Goal: Information Seeking & Learning: Learn about a topic

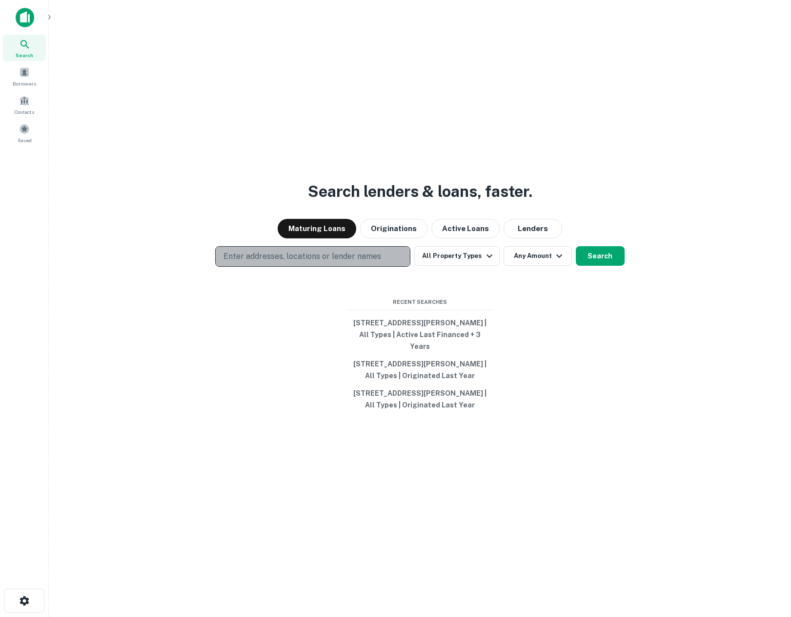
click at [331, 250] on p "Enter addresses, locations or lender names" at bounding box center [303, 256] width 158 height 12
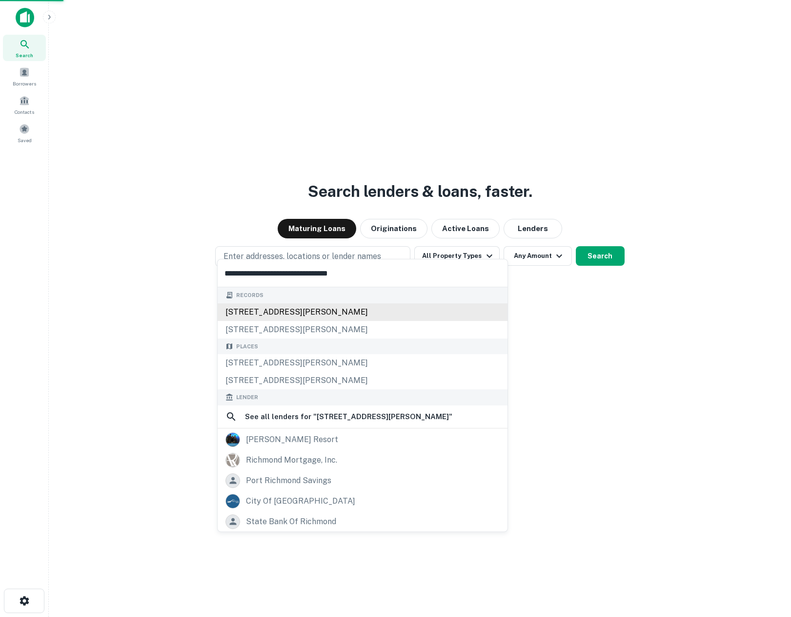
click at [308, 315] on div "[STREET_ADDRESS][PERSON_NAME]" at bounding box center [363, 312] width 290 height 18
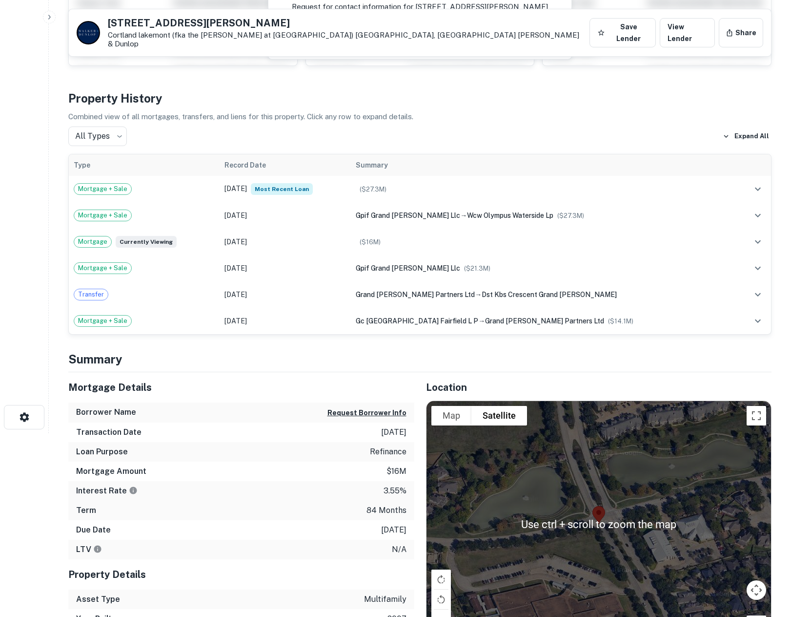
scroll to position [195, 0]
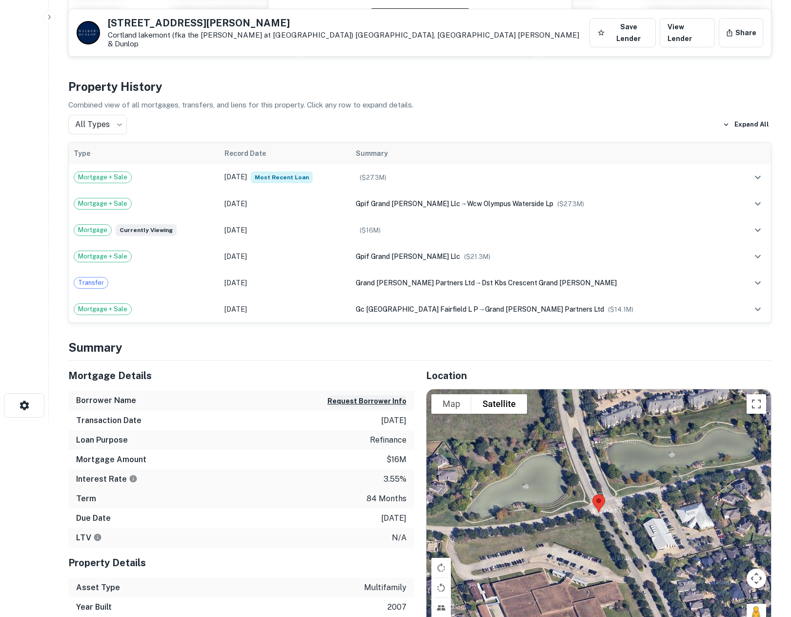
click at [389, 396] on button "Request Borrower Info" at bounding box center [367, 401] width 79 height 12
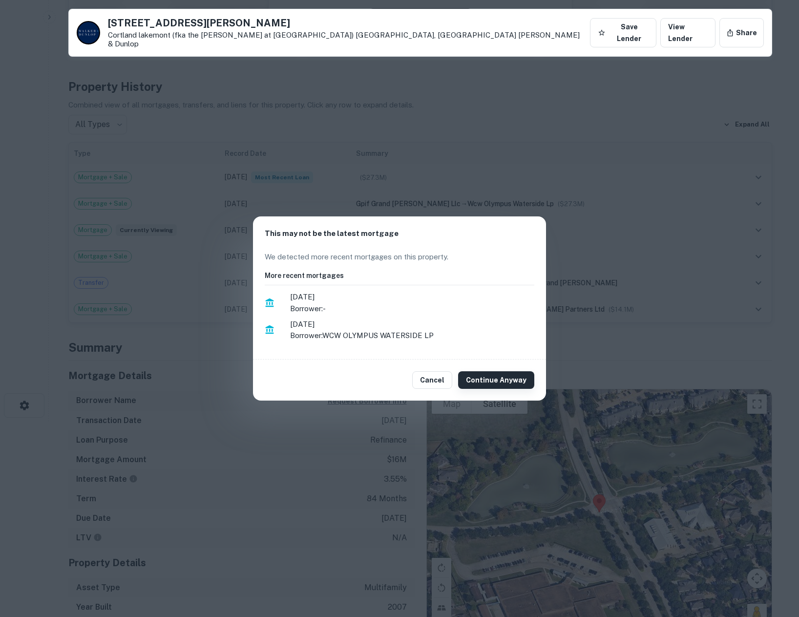
click at [492, 375] on button "Continue Anyway" at bounding box center [496, 380] width 76 height 18
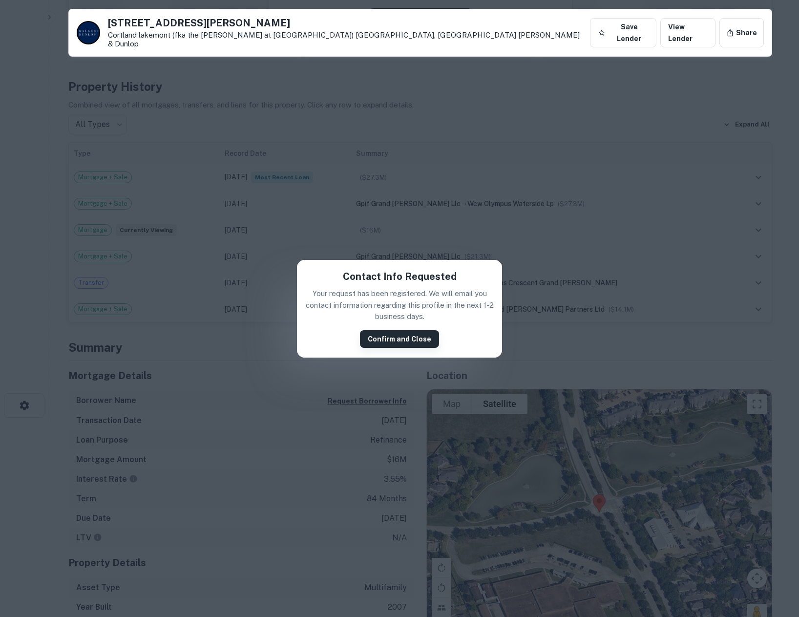
click at [411, 336] on button "Confirm and Close" at bounding box center [399, 339] width 79 height 18
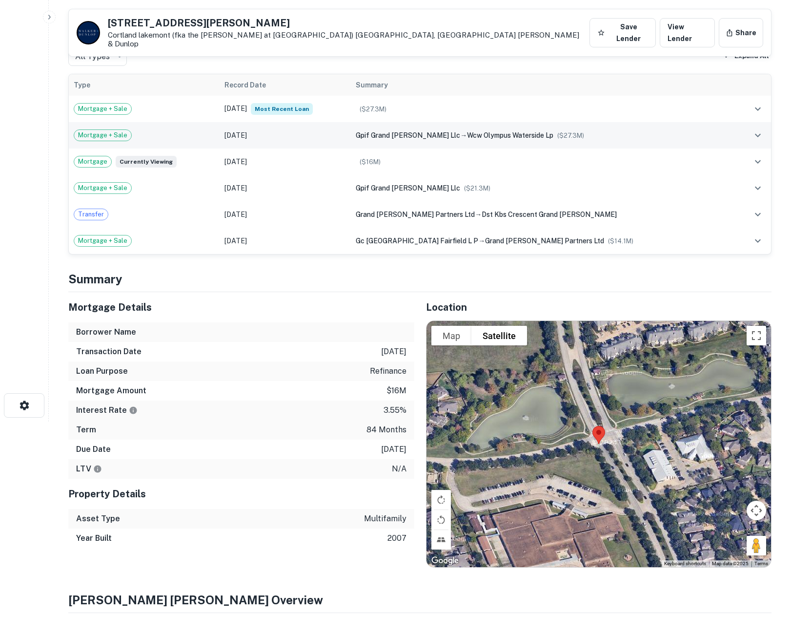
click at [351, 125] on td "[DATE]" at bounding box center [285, 135] width 131 height 26
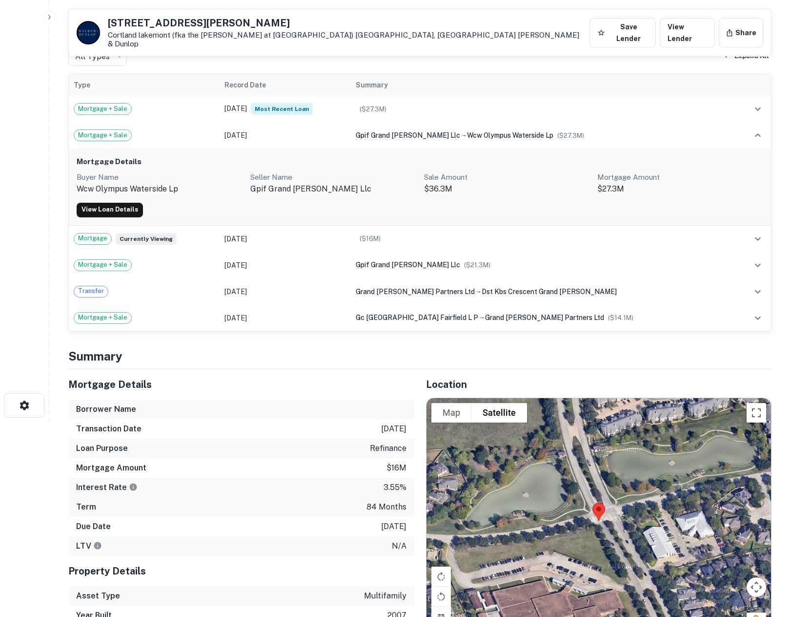
click at [144, 183] on p "wcw olympus waterside lp" at bounding box center [160, 189] width 166 height 12
copy p "wcw olympus waterside lp"
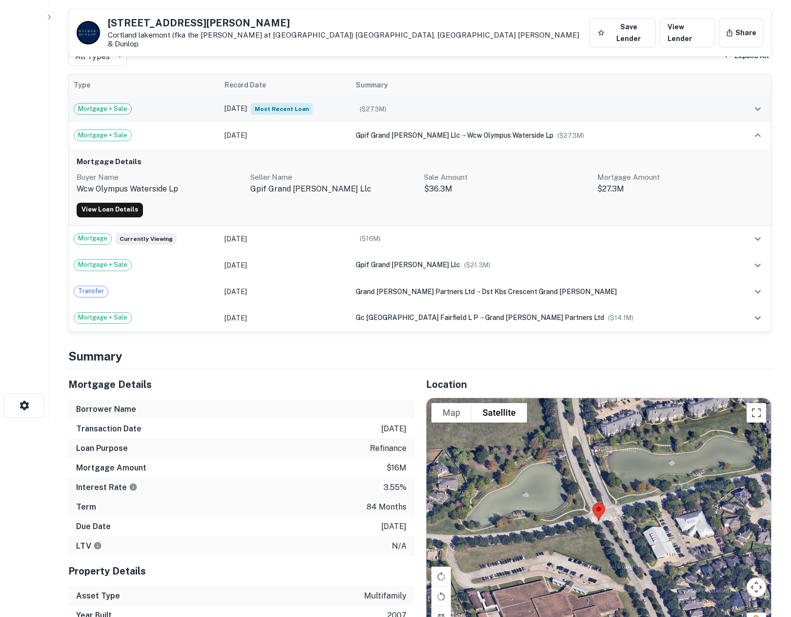
click at [174, 104] on div "Mortgage + Sale" at bounding box center [144, 109] width 141 height 12
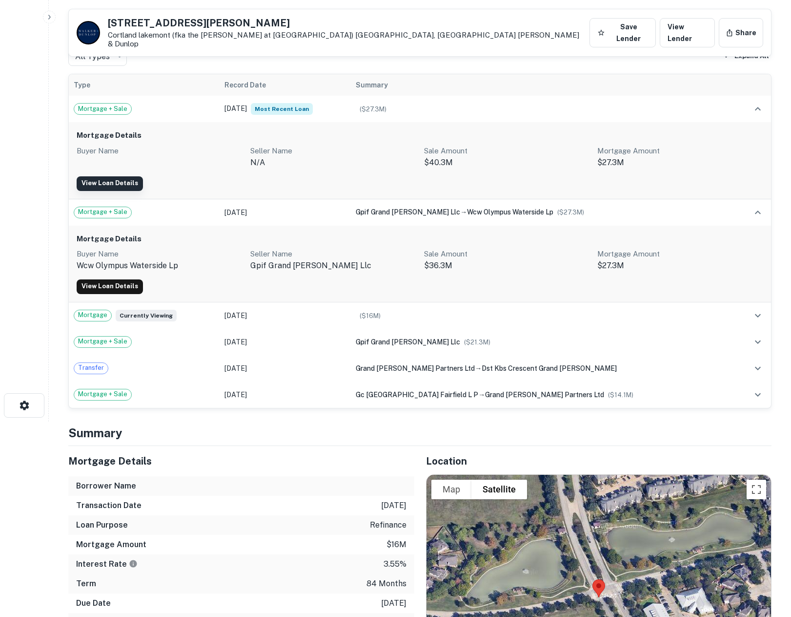
click at [123, 177] on link "View Loan Details" at bounding box center [110, 183] width 66 height 15
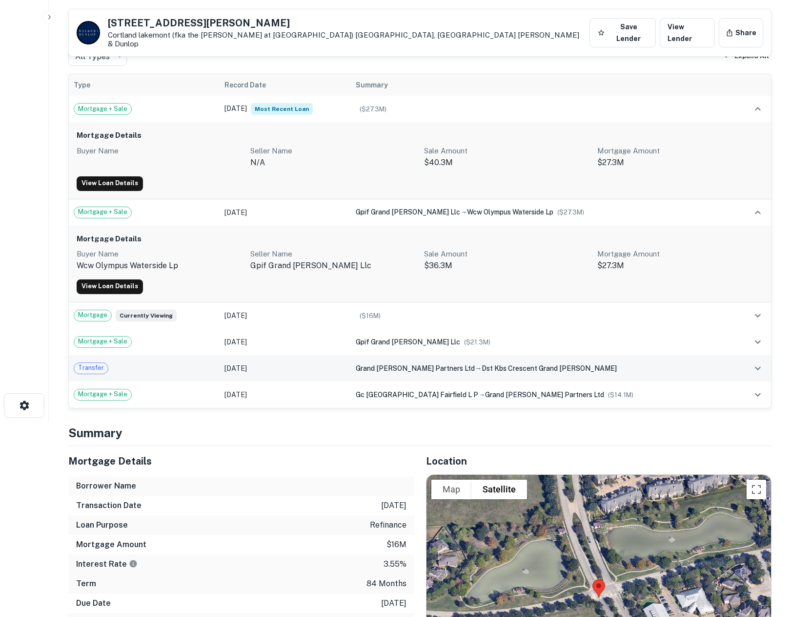
click at [456, 363] on div "grand [PERSON_NAME] partners ltd → dst kbs crescent grand [PERSON_NAME]" at bounding box center [543, 368] width 375 height 11
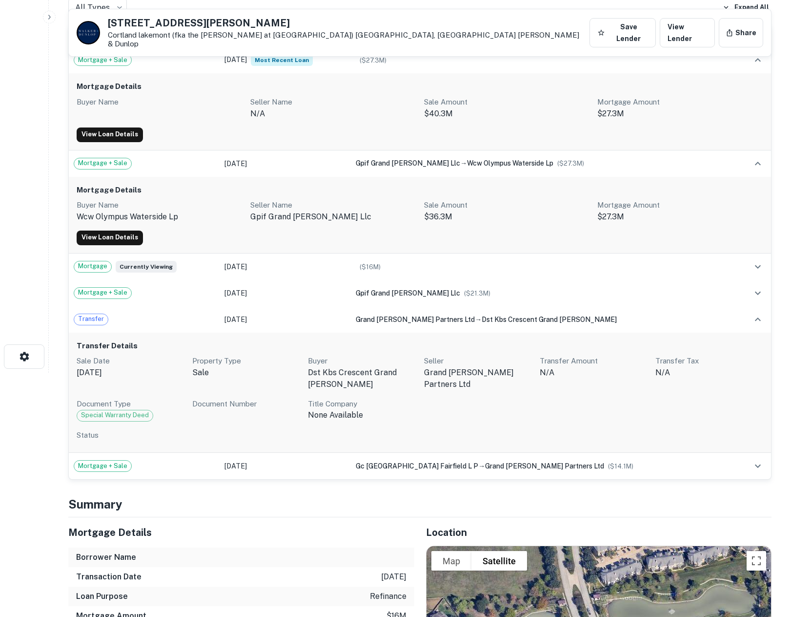
scroll to position [293, 0]
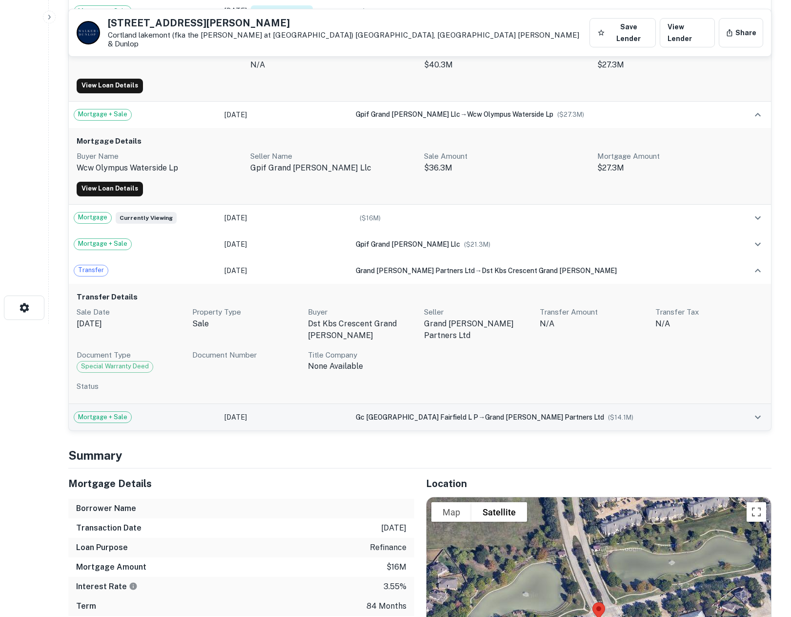
click at [351, 415] on td "[DATE]" at bounding box center [285, 417] width 131 height 26
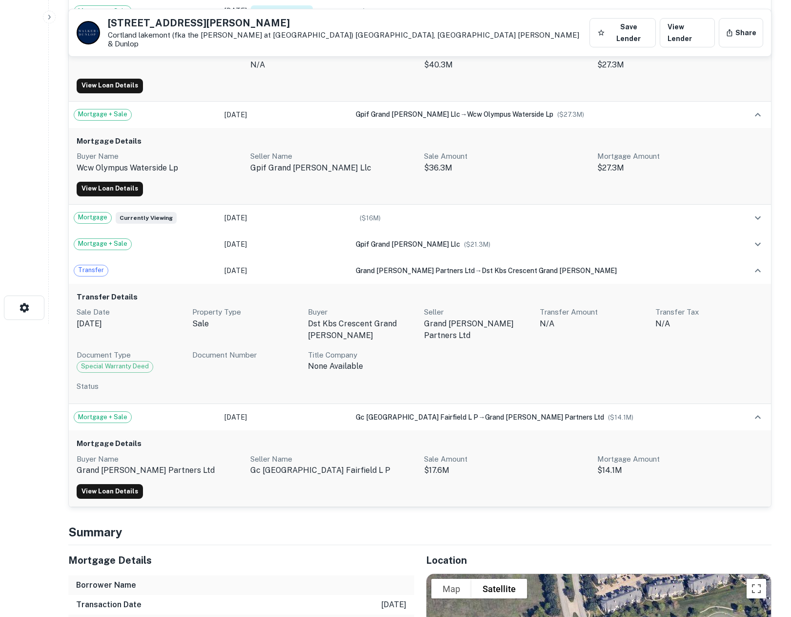
click at [305, 465] on p "gc [GEOGRAPHIC_DATA] fairfield l p" at bounding box center [333, 470] width 166 height 12
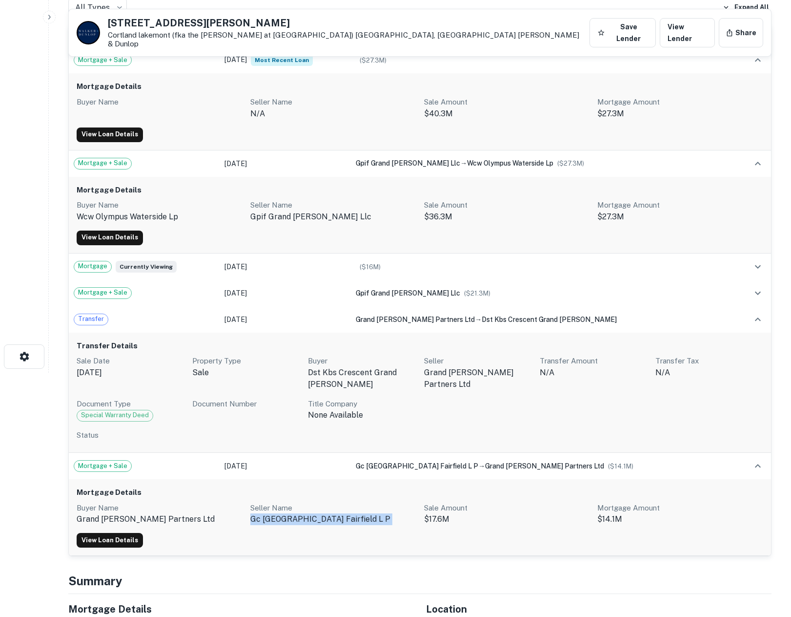
scroll to position [195, 0]
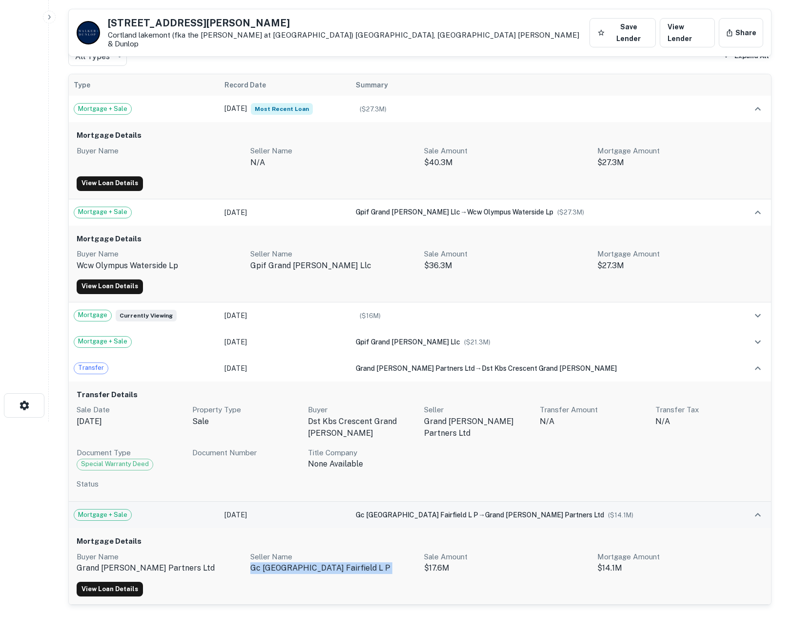
click at [757, 509] on icon "expand row" at bounding box center [758, 515] width 12 height 12
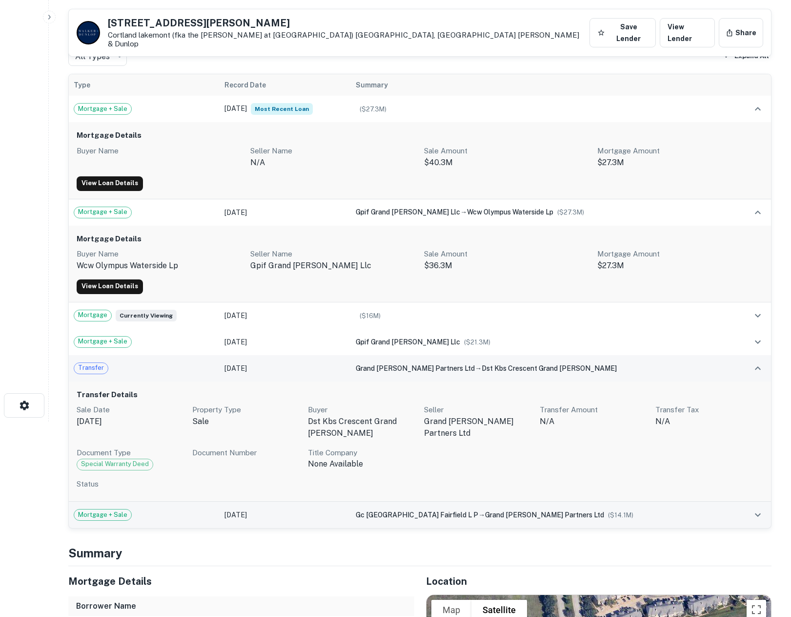
click at [749, 363] on td at bounding box center [753, 368] width 35 height 26
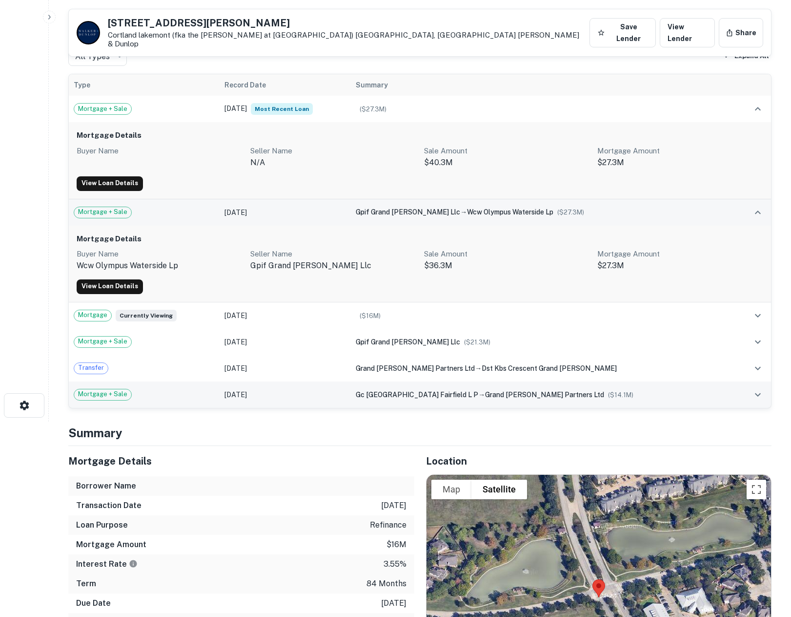
click at [760, 207] on icon "expand row" at bounding box center [758, 213] width 12 height 12
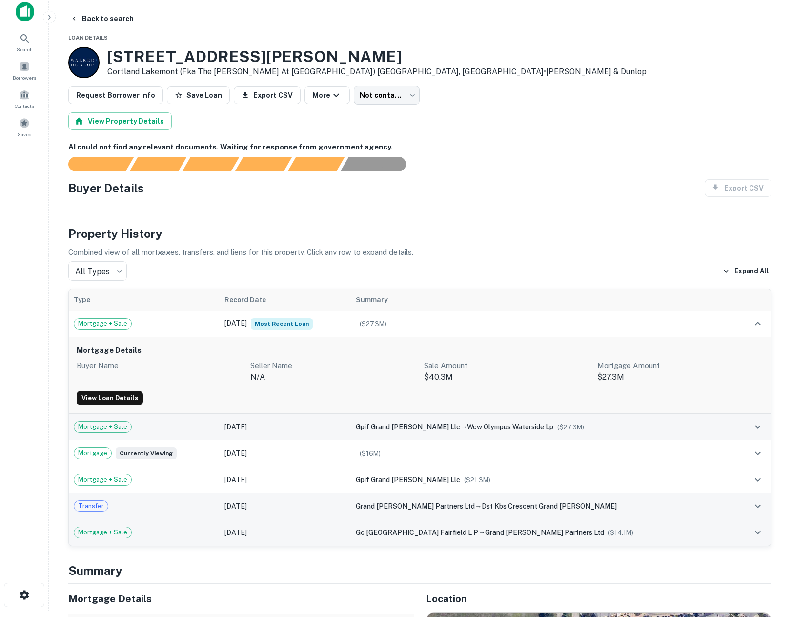
scroll to position [0, 0]
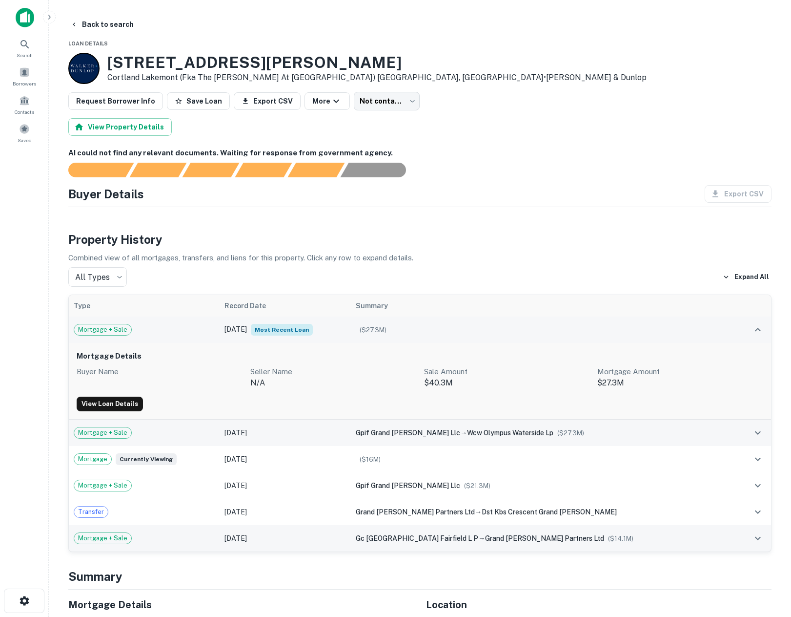
click at [768, 331] on td at bounding box center [753, 329] width 35 height 26
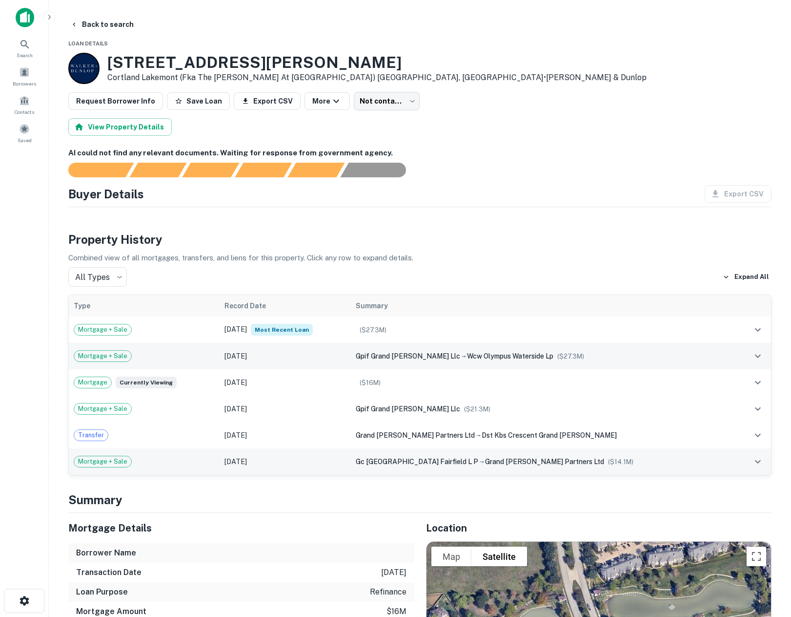
click at [351, 360] on td "[DATE]" at bounding box center [285, 356] width 131 height 26
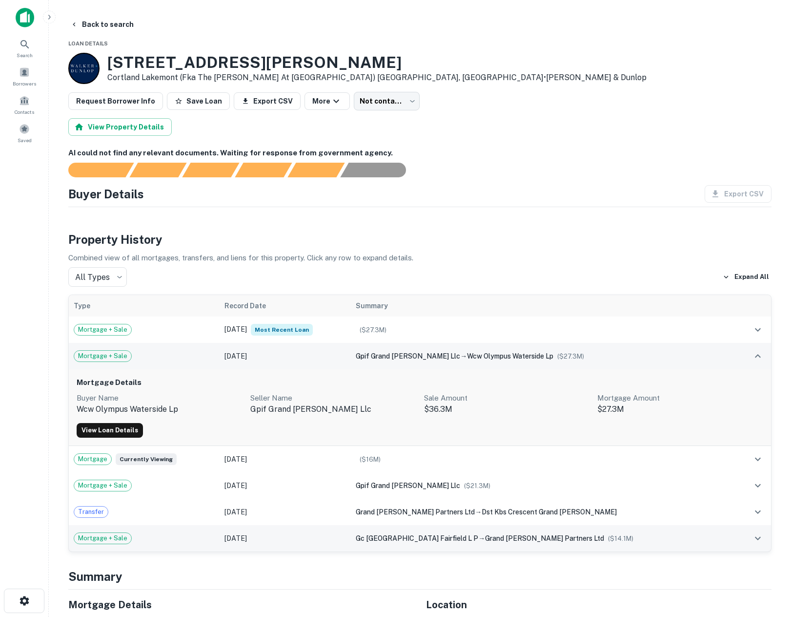
click at [351, 360] on td "[DATE]" at bounding box center [285, 356] width 131 height 26
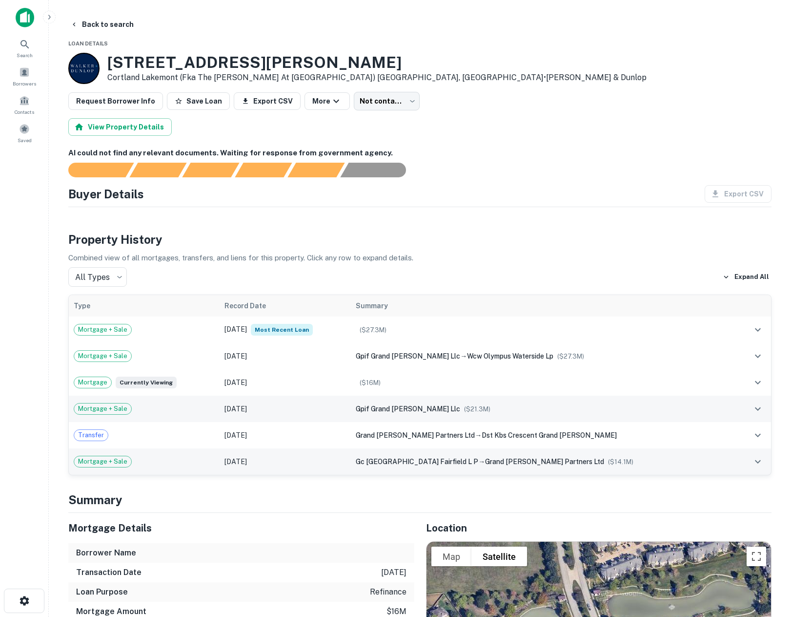
click at [474, 408] on span "($ 21.3M )" at bounding box center [477, 408] width 26 height 7
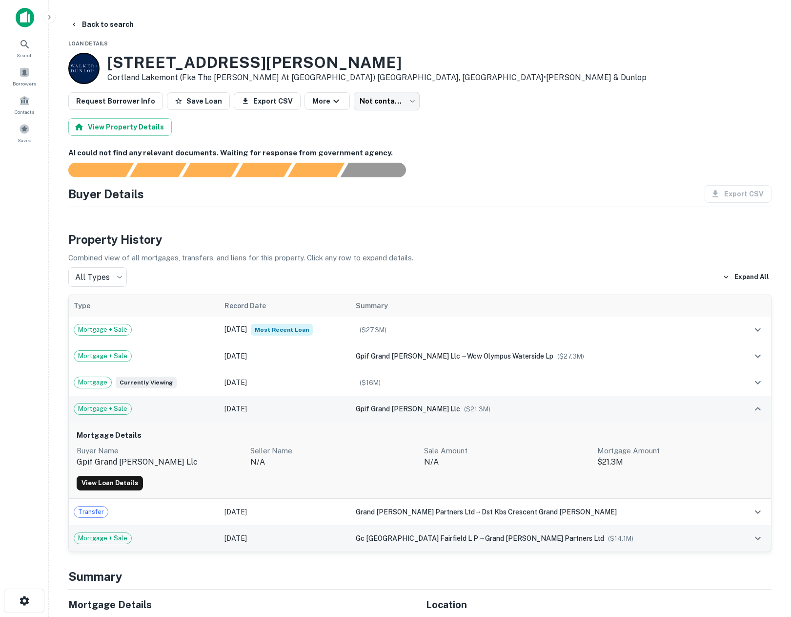
click at [474, 408] on span "($ 21.3M )" at bounding box center [477, 408] width 26 height 7
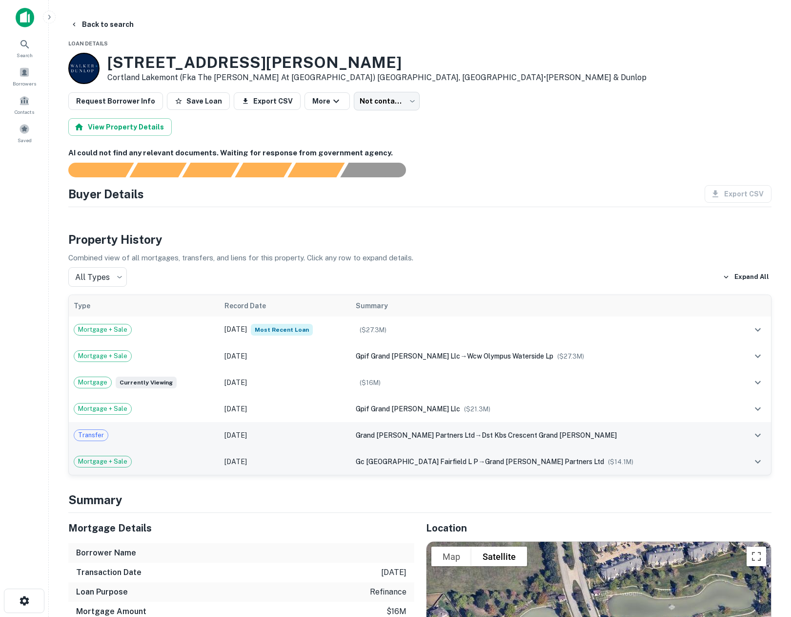
click at [464, 438] on span "grand [PERSON_NAME] partners ltd" at bounding box center [415, 435] width 119 height 8
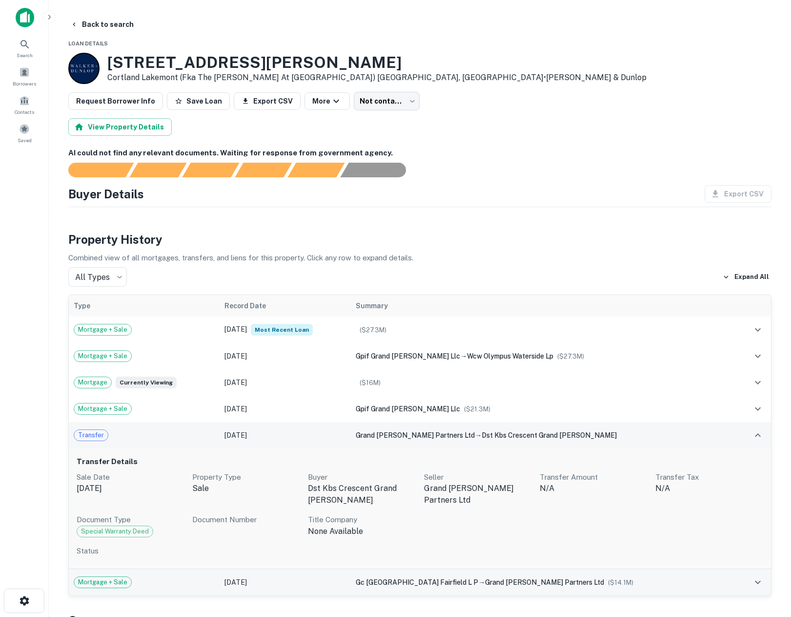
click at [464, 438] on span "grand [PERSON_NAME] partners ltd" at bounding box center [415, 435] width 119 height 8
